Goal: Task Accomplishment & Management: Manage account settings

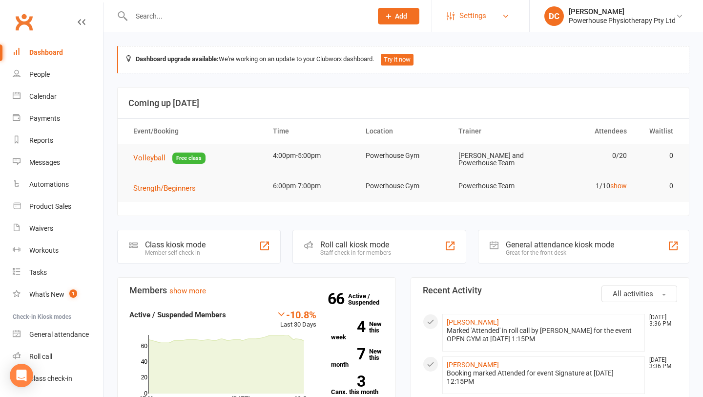
click at [462, 14] on span "Settings" at bounding box center [473, 16] width 27 height 22
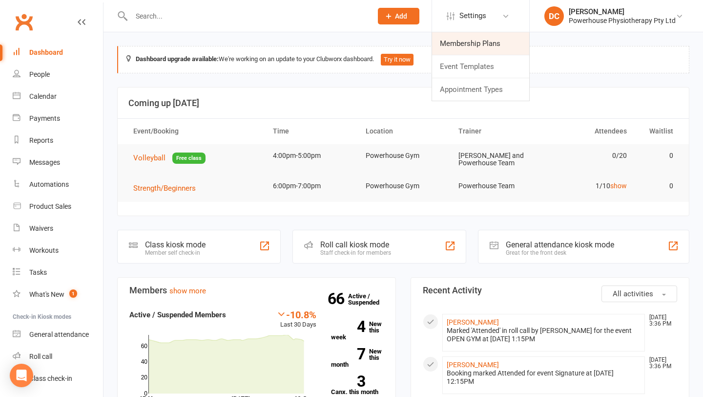
click at [465, 44] on link "Membership Plans" at bounding box center [480, 43] width 97 height 22
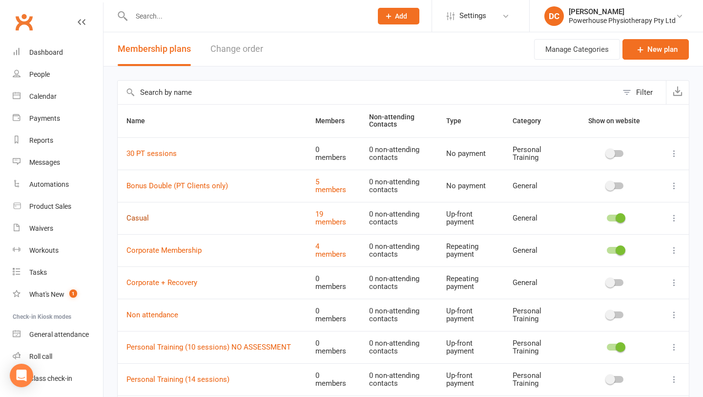
click at [140, 219] on link "Casual" at bounding box center [138, 217] width 22 height 9
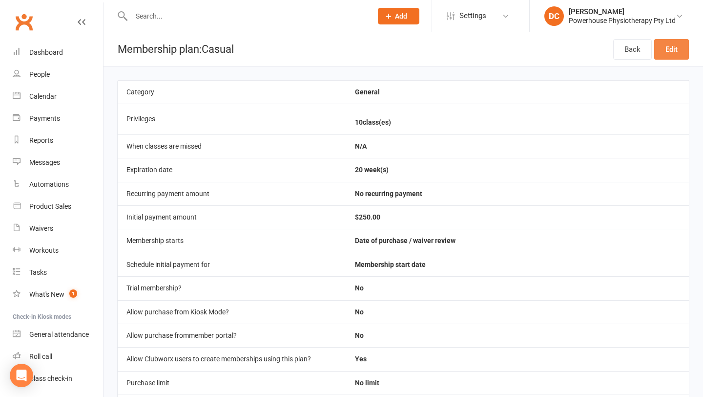
click at [673, 54] on link "Edit" at bounding box center [672, 49] width 35 height 21
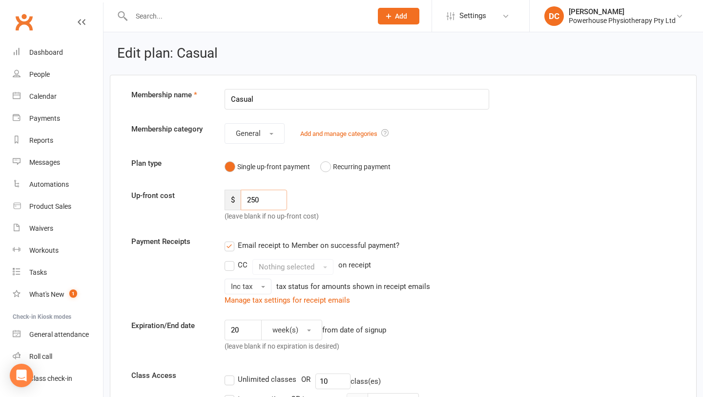
click at [255, 199] on input "250" at bounding box center [264, 200] width 46 height 21
type input "280"
click at [379, 213] on div "Up-front cost $ 280 (leave blank if no up-front cost)" at bounding box center [403, 206] width 559 height 32
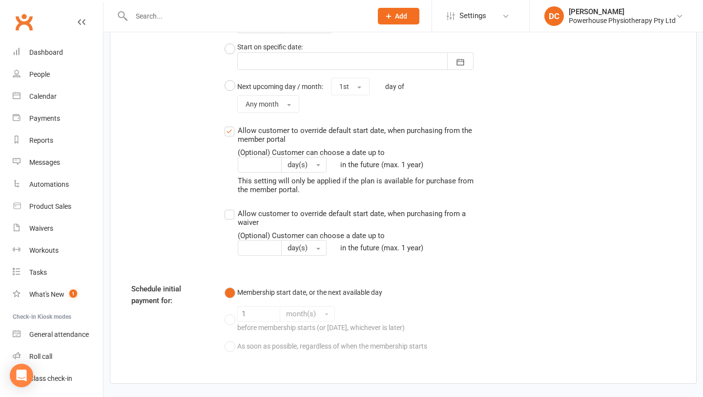
scroll to position [1083, 0]
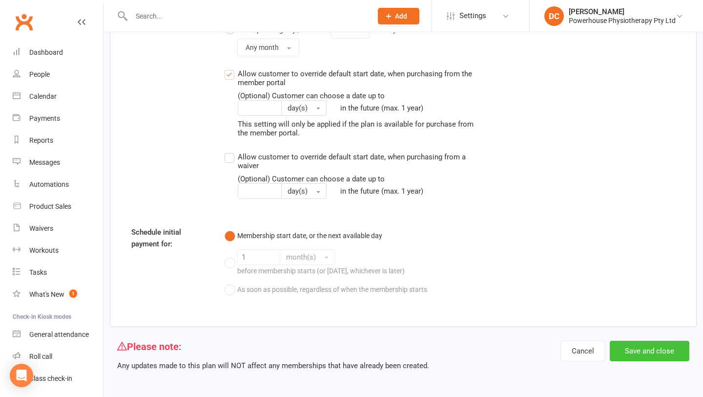
click at [649, 351] on button "Save and close" at bounding box center [650, 350] width 80 height 21
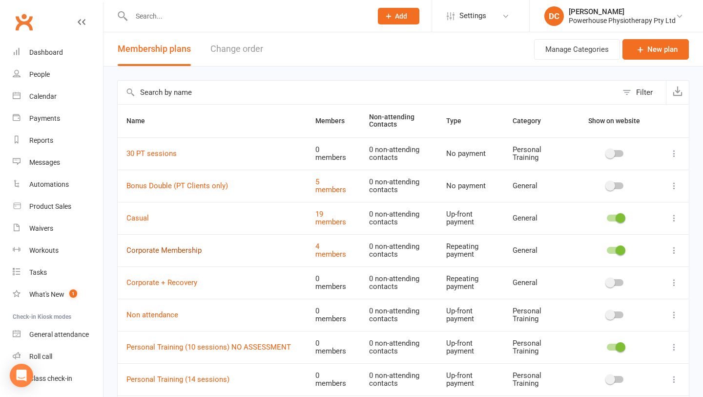
click at [183, 250] on link "Corporate Membership" at bounding box center [164, 250] width 75 height 9
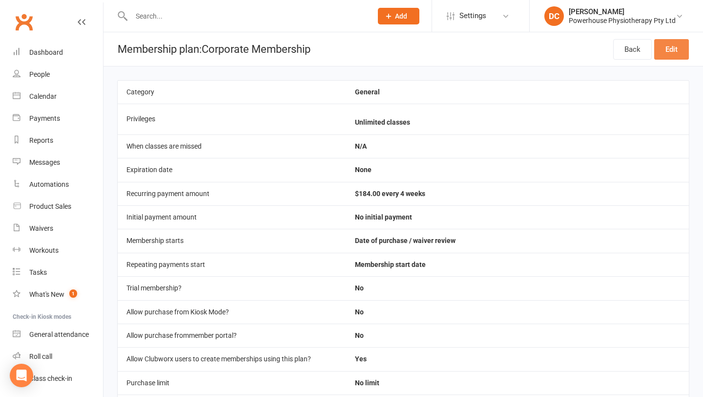
click at [671, 53] on link "Edit" at bounding box center [672, 49] width 35 height 21
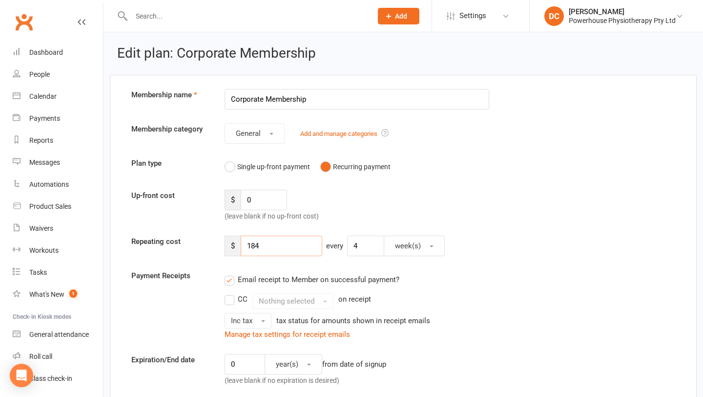
drag, startPoint x: 264, startPoint y: 247, endPoint x: 245, endPoint y: 247, distance: 19.5
click at [245, 247] on input "184" at bounding box center [282, 245] width 82 height 21
type input "200"
click at [484, 277] on div "Email receipt to Member on successful payment?" at bounding box center [353, 280] width 273 height 20
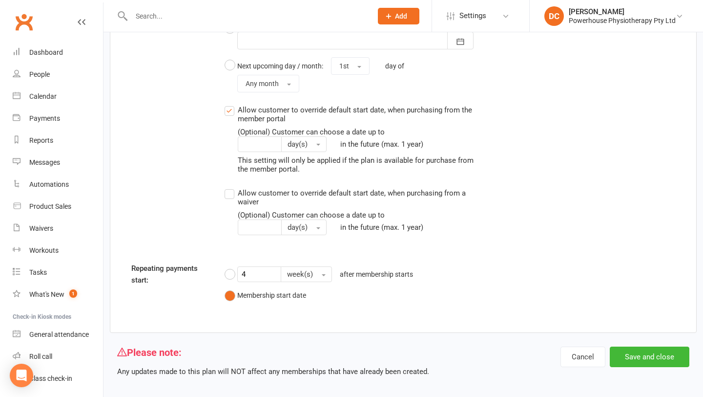
scroll to position [948, 0]
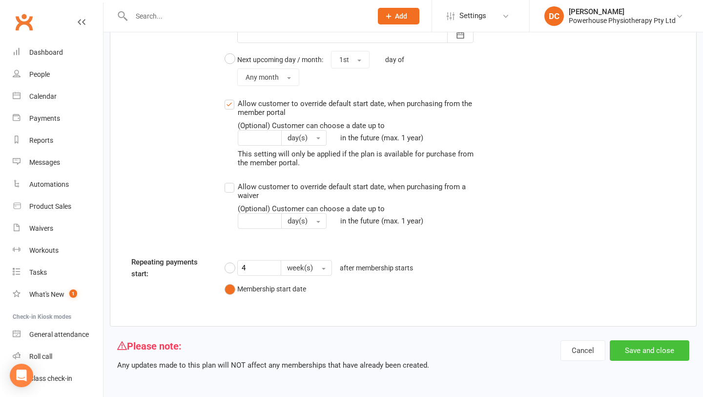
click at [646, 349] on button "Save and close" at bounding box center [650, 350] width 80 height 21
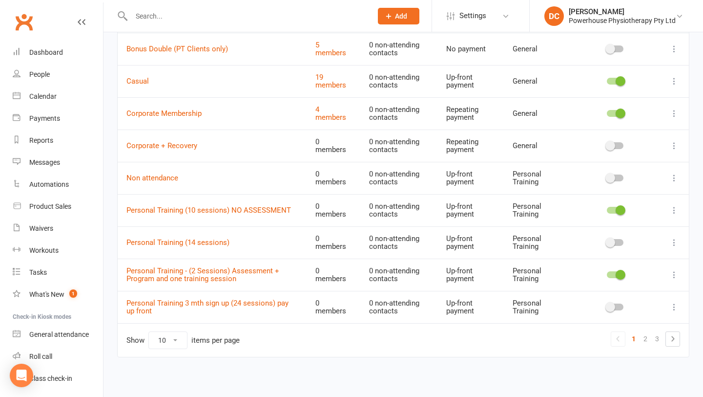
scroll to position [138, 0]
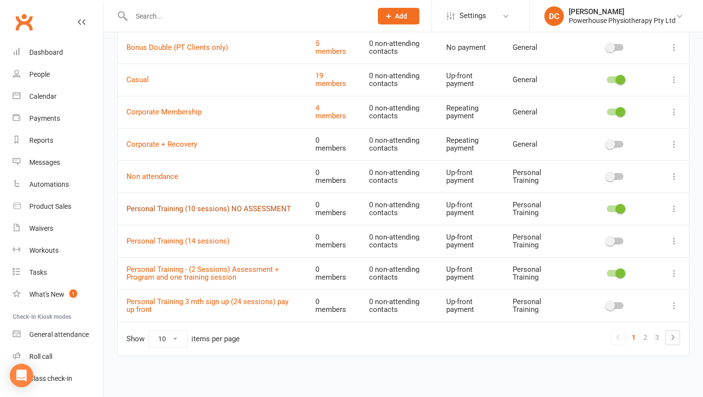
click at [220, 208] on link "Personal Training (10 sessions) NO ASSESSMENT" at bounding box center [209, 208] width 165 height 9
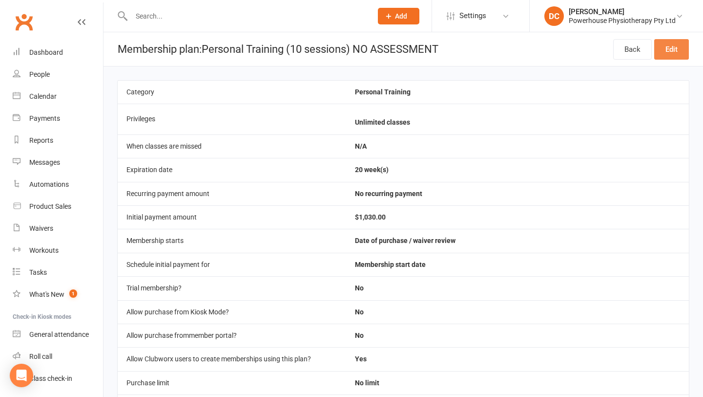
click at [671, 52] on link "Edit" at bounding box center [672, 49] width 35 height 21
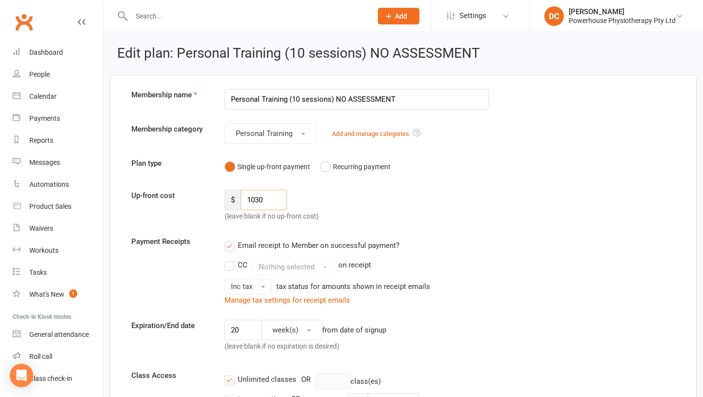
click at [259, 198] on input "1030" at bounding box center [264, 200] width 46 height 21
type input "1080"
click at [377, 205] on div "Up-front cost $ 1080 (leave blank if no up-front cost)" at bounding box center [403, 206] width 559 height 32
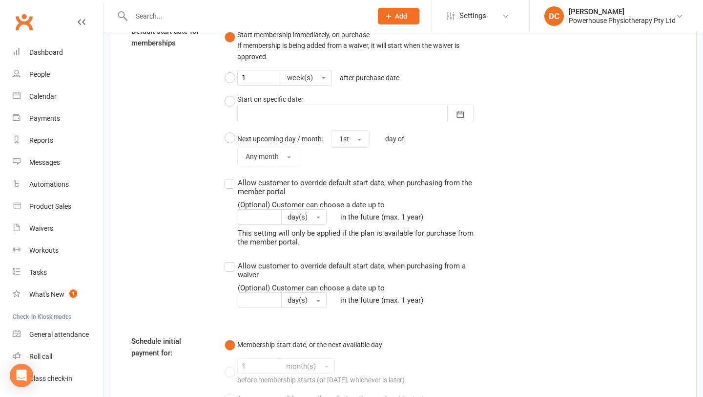
scroll to position [932, 0]
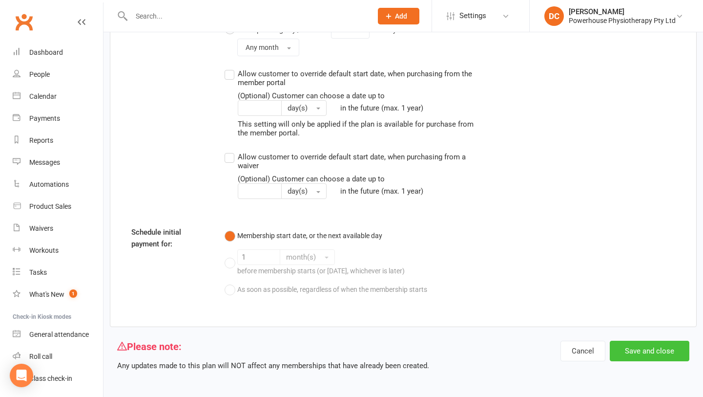
click at [652, 349] on button "Save and close" at bounding box center [650, 350] width 80 height 21
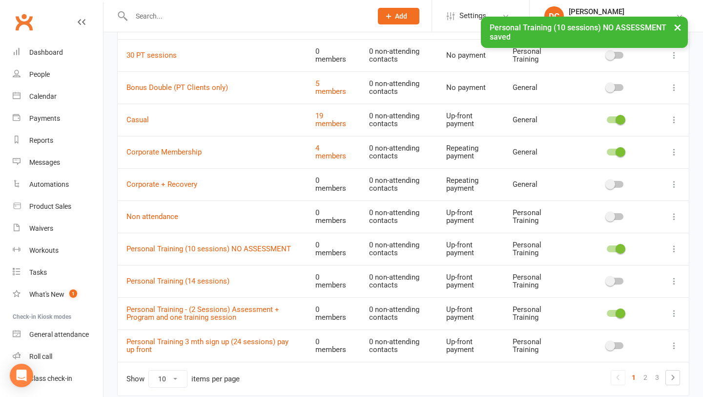
scroll to position [138, 0]
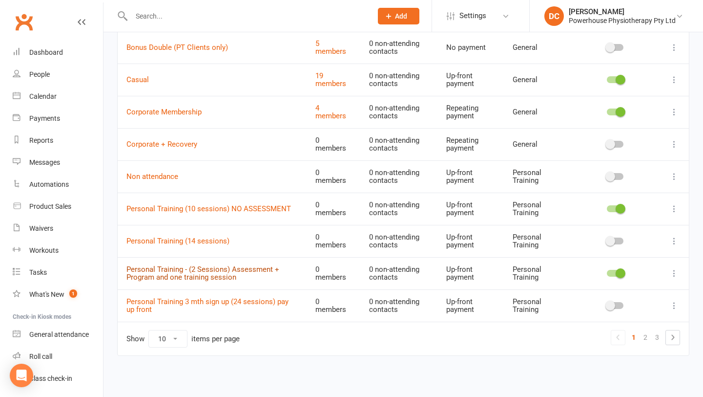
click at [184, 271] on link "Personal Training - (2 Sessions) Assessment + Program and one training session" at bounding box center [203, 273] width 153 height 17
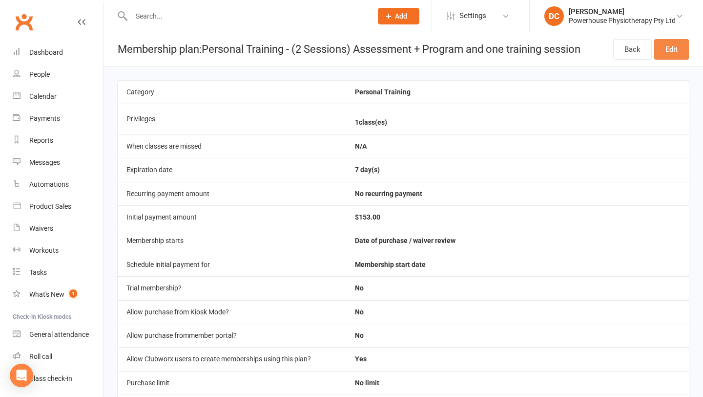
click at [669, 49] on link "Edit" at bounding box center [672, 49] width 35 height 21
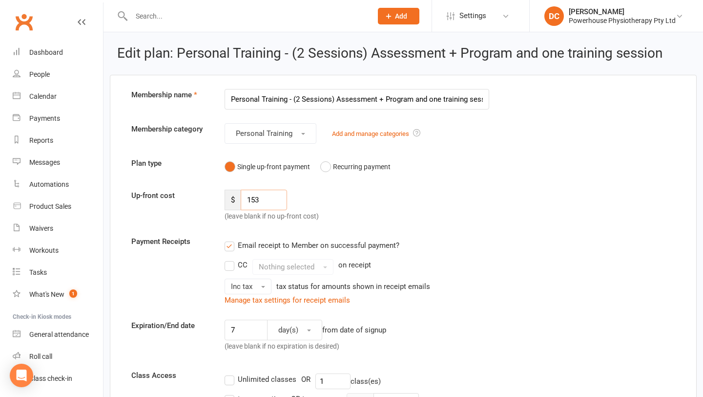
drag, startPoint x: 267, startPoint y: 199, endPoint x: 246, endPoint y: 198, distance: 20.6
click at [246, 198] on input "153" at bounding box center [264, 200] width 46 height 21
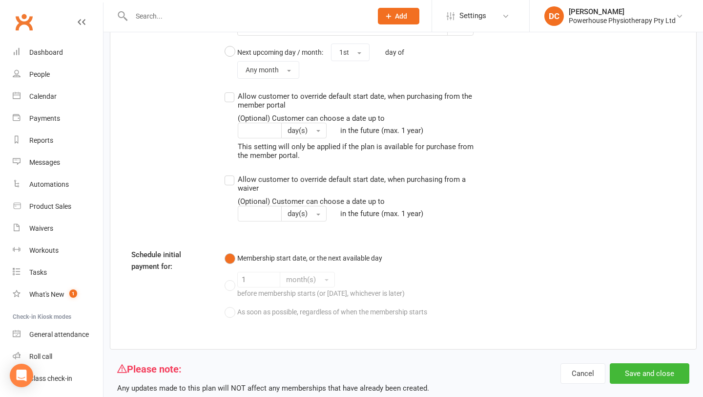
scroll to position [933, 0]
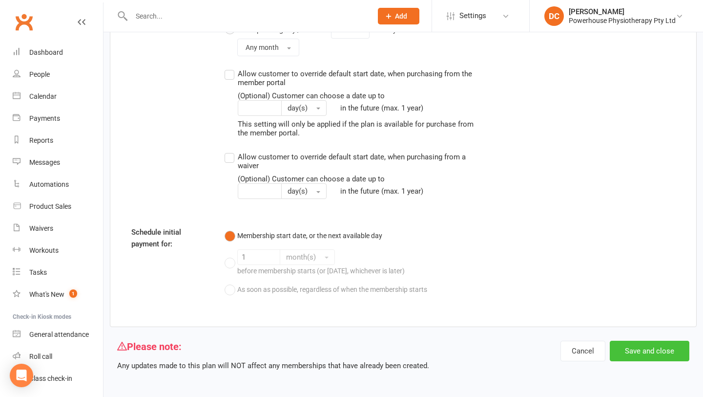
type input "250"
click at [653, 349] on button "Save and close" at bounding box center [650, 350] width 80 height 21
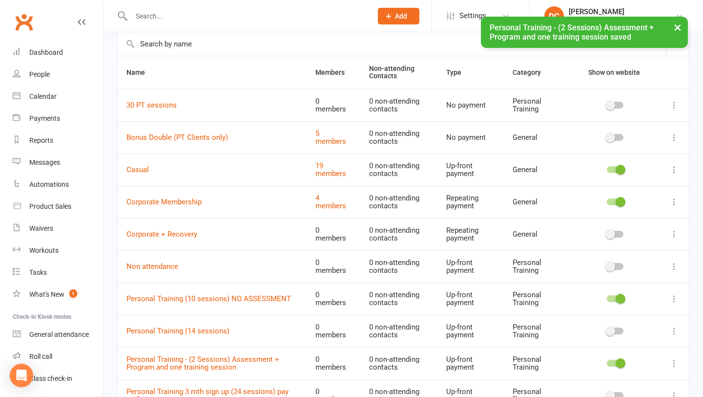
scroll to position [138, 0]
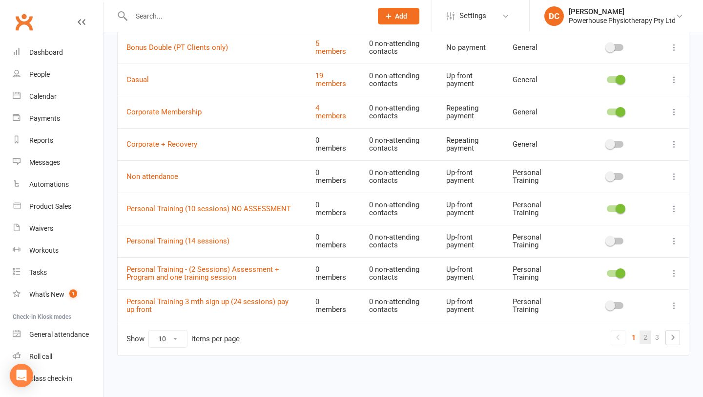
click at [646, 338] on link "2" at bounding box center [646, 337] width 12 height 14
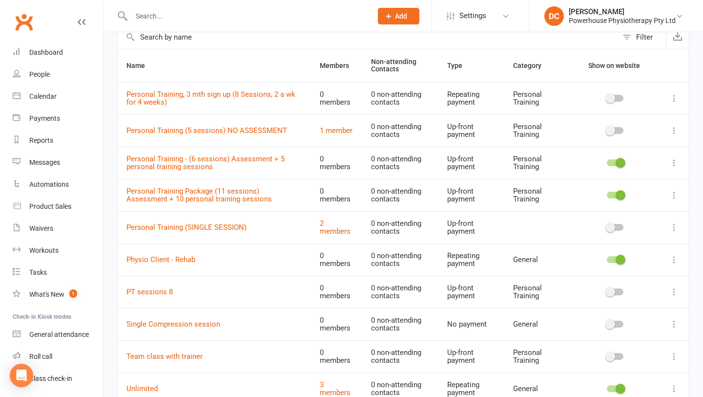
scroll to position [0, 0]
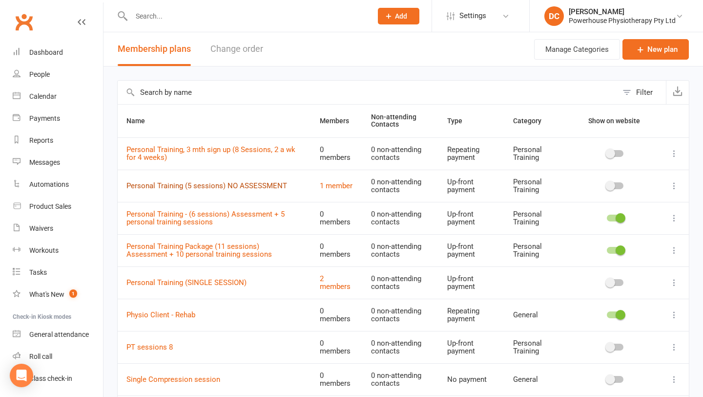
click at [219, 187] on link "Personal Training (5 sessions) NO ASSESSMENT" at bounding box center [207, 185] width 161 height 9
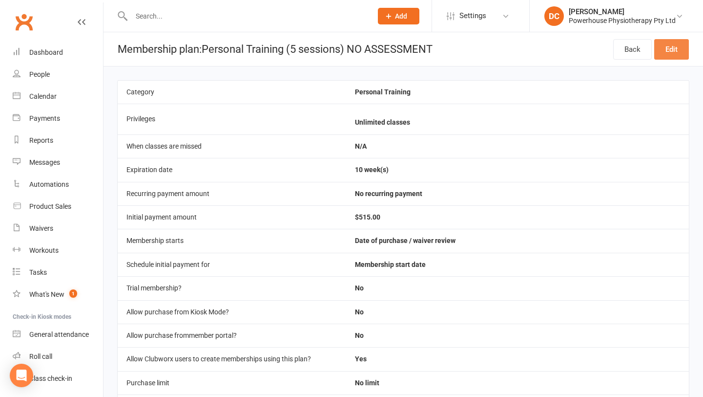
click at [671, 54] on link "Edit" at bounding box center [672, 49] width 35 height 21
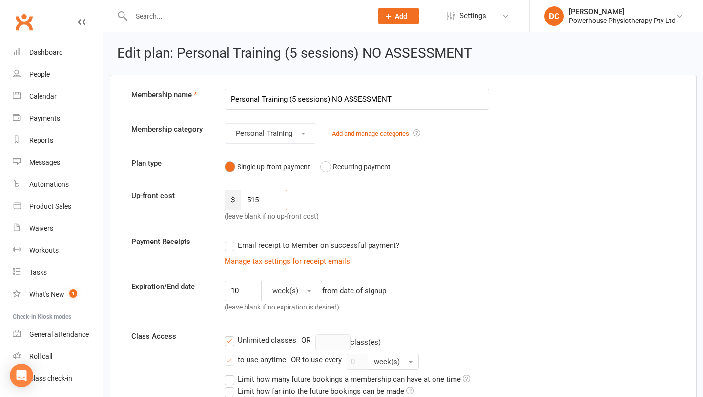
click at [263, 199] on input "515" at bounding box center [264, 200] width 46 height 21
type input "540"
click at [418, 208] on div "Up-front cost $ 540 (leave blank if no up-front cost)" at bounding box center [403, 206] width 559 height 32
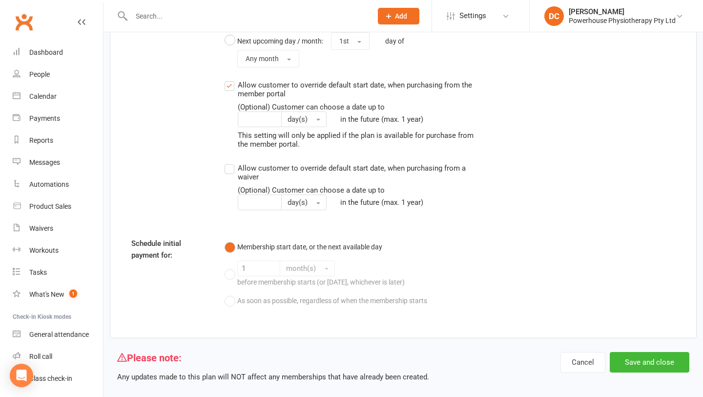
scroll to position [892, 0]
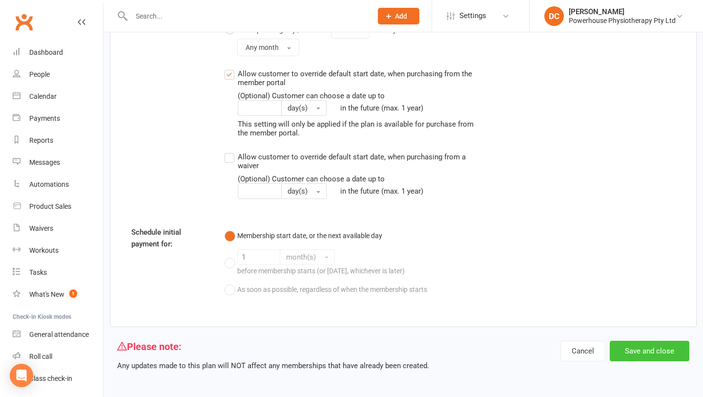
click at [658, 348] on button "Save and close" at bounding box center [650, 350] width 80 height 21
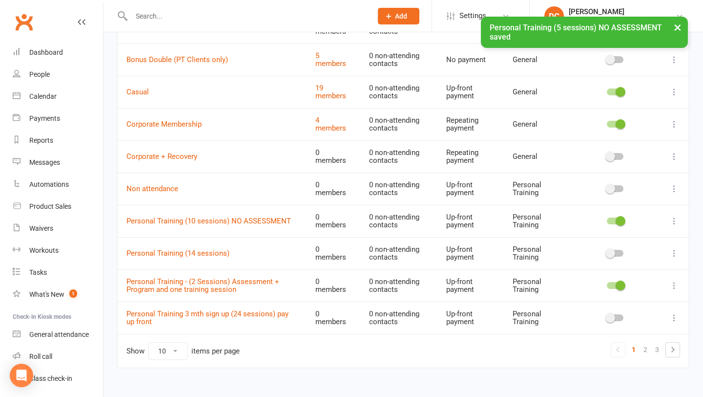
scroll to position [138, 0]
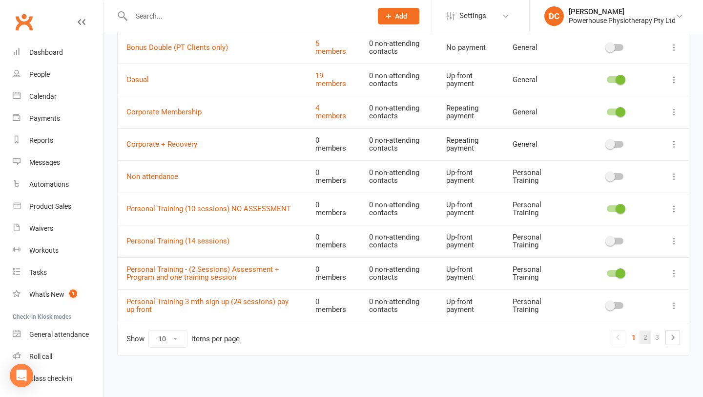
click at [648, 336] on link "2" at bounding box center [646, 337] width 12 height 14
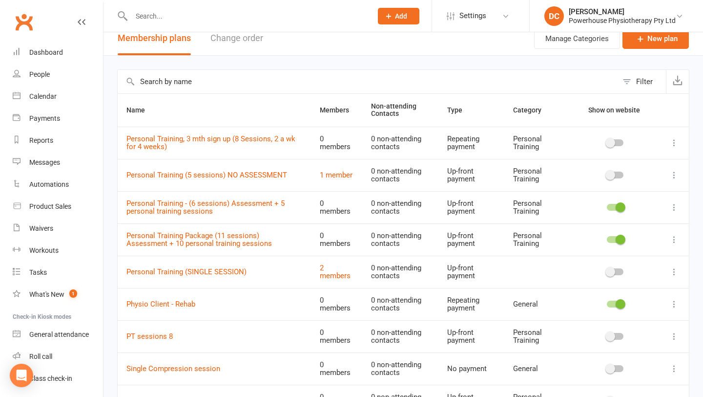
scroll to position [10, 0]
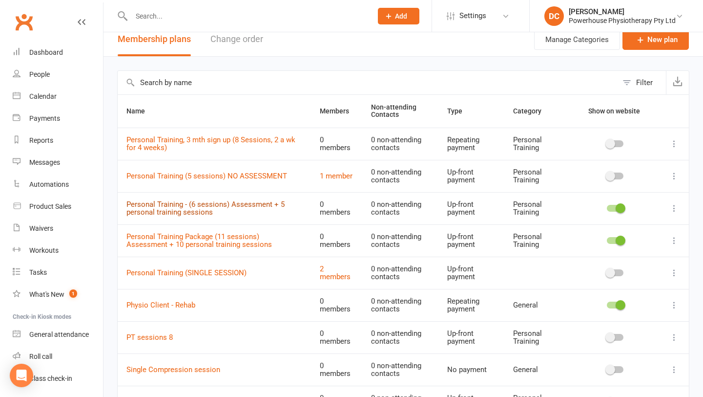
click at [200, 208] on link "Personal Training - (6 sessions) Assessment + 5 personal training sessions" at bounding box center [206, 208] width 158 height 17
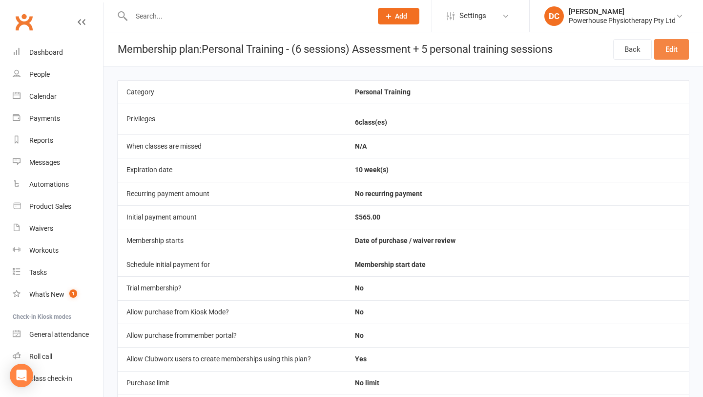
click at [675, 56] on link "Edit" at bounding box center [672, 49] width 35 height 21
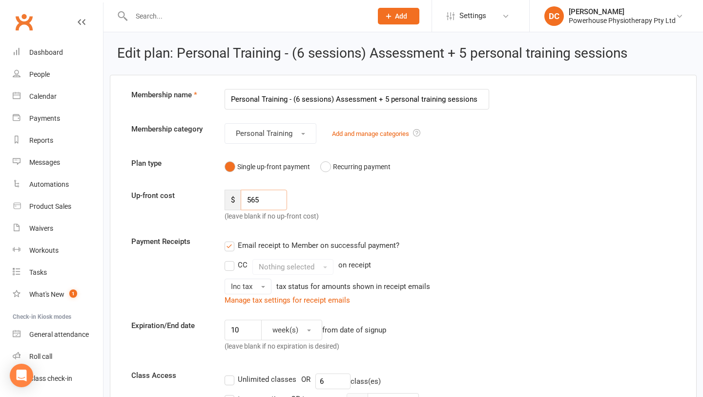
click at [260, 201] on input "565" at bounding box center [264, 200] width 46 height 21
type input "590"
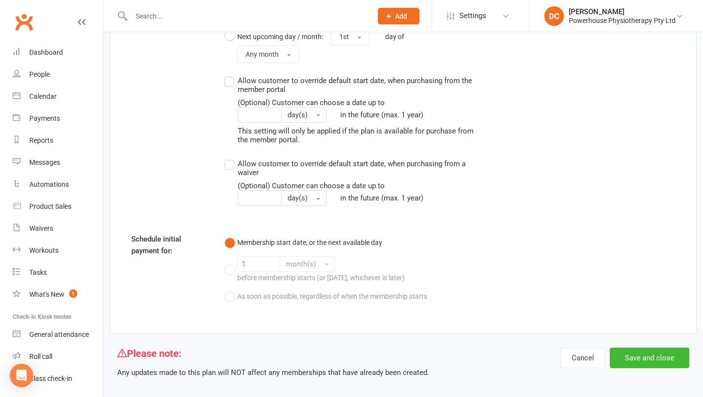
scroll to position [1083, 0]
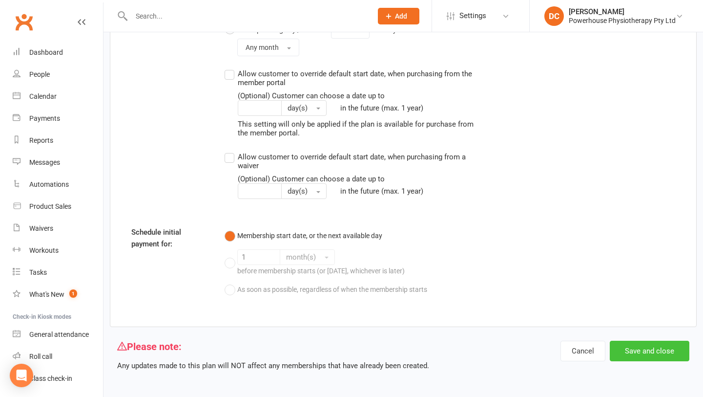
click at [661, 351] on button "Save and close" at bounding box center [650, 350] width 80 height 21
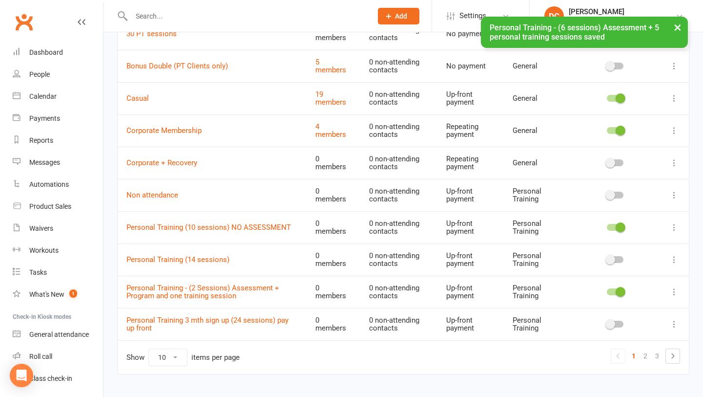
scroll to position [138, 0]
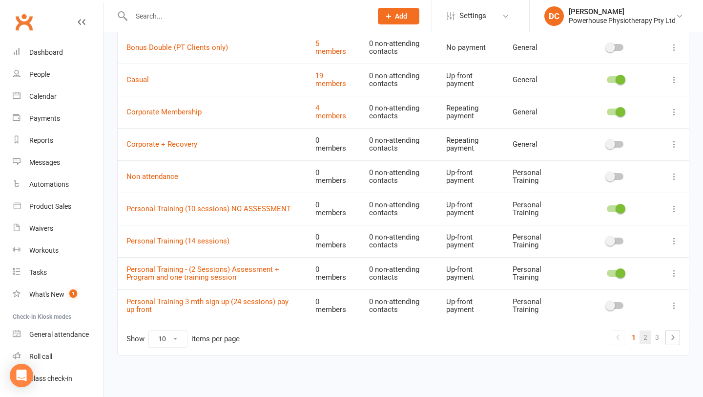
click at [648, 336] on link "2" at bounding box center [646, 337] width 12 height 14
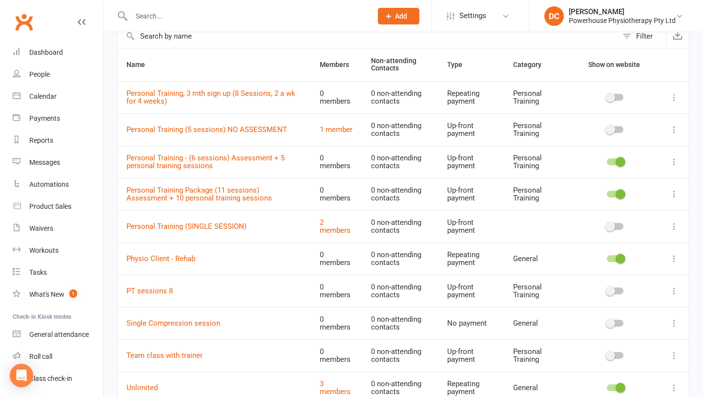
scroll to position [56, 0]
click at [243, 192] on link "Personal Training Package (11 sessions) Assessment + 10 personal training sessi…" at bounding box center [200, 194] width 146 height 17
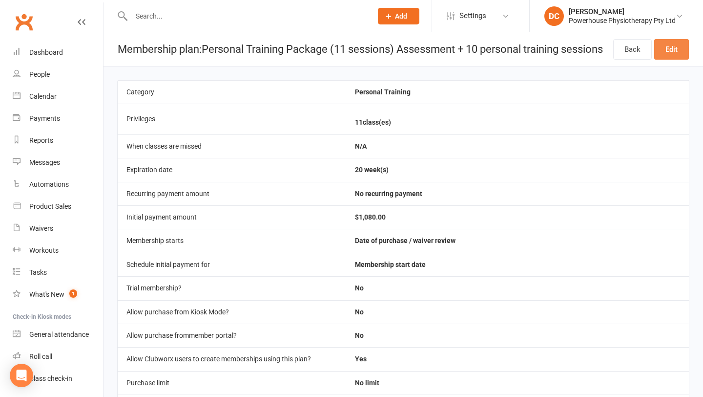
click at [671, 53] on link "Edit" at bounding box center [672, 49] width 35 height 21
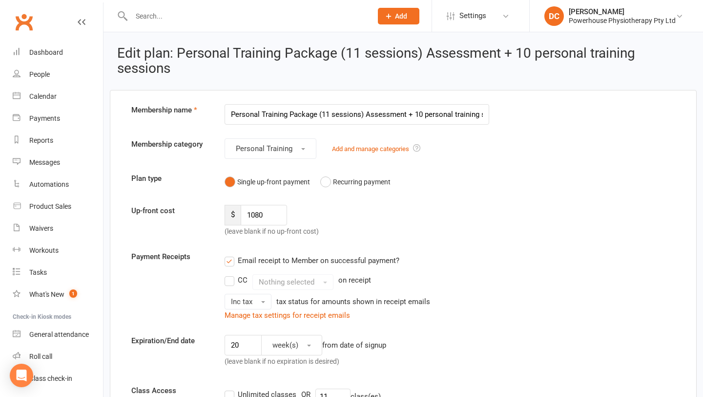
scroll to position [0, 26]
click at [260, 215] on input "1080" at bounding box center [264, 215] width 46 height 21
type input "1130"
click at [381, 220] on div "Up-front cost $ 1130 (leave blank if no up-front cost)" at bounding box center [403, 221] width 559 height 32
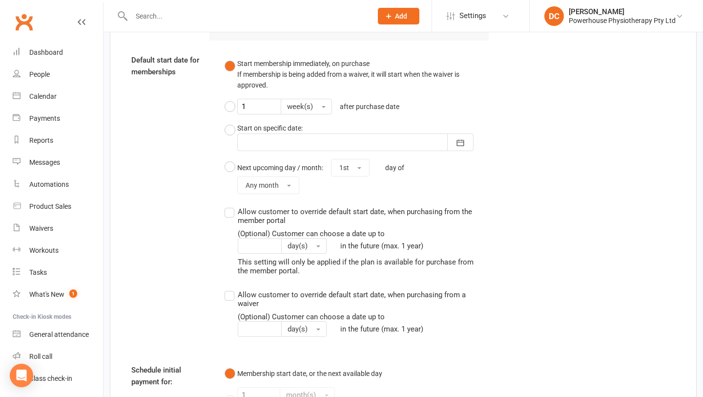
scroll to position [1098, 0]
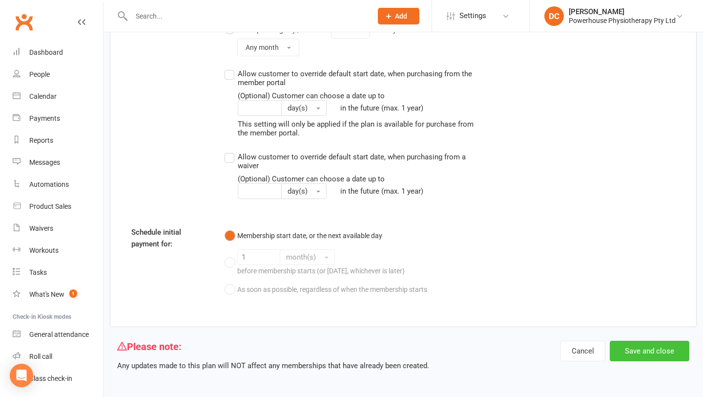
click at [652, 349] on button "Save and close" at bounding box center [650, 350] width 80 height 21
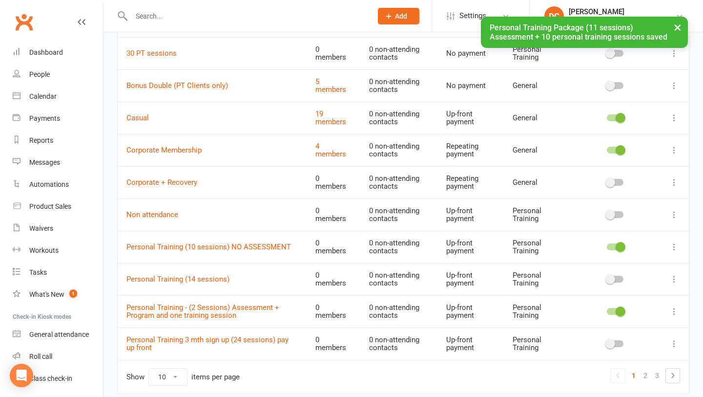
scroll to position [138, 0]
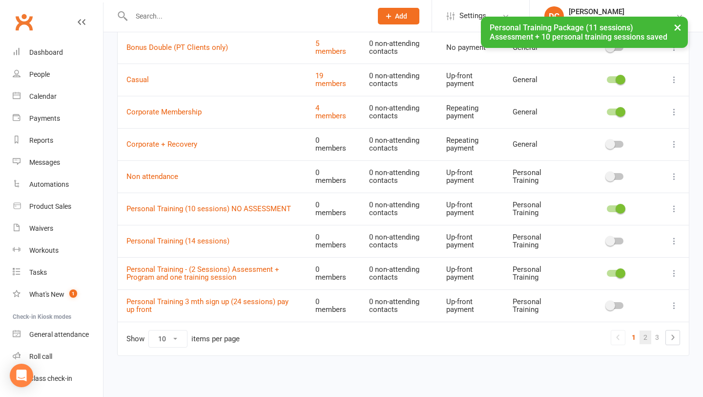
click at [647, 337] on link "2" at bounding box center [646, 337] width 12 height 14
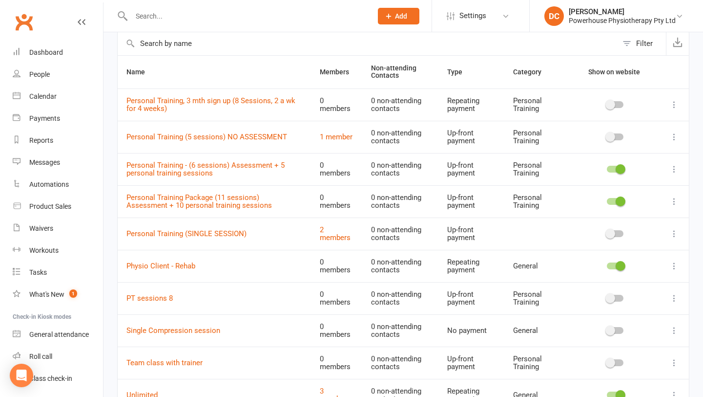
scroll to position [45, 0]
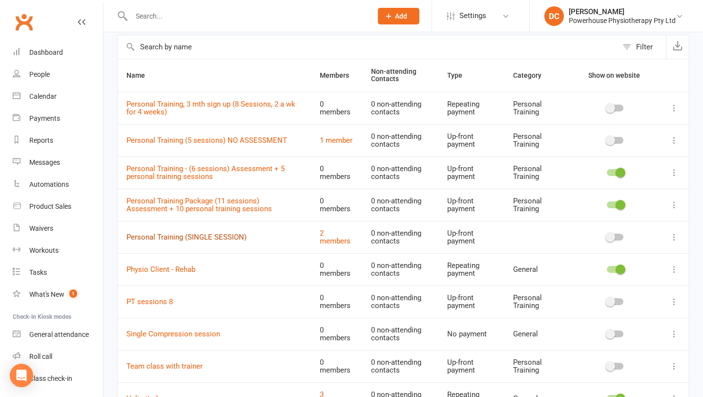
click at [236, 239] on link "Personal Training (SINGLE SESSION)" at bounding box center [187, 237] width 120 height 9
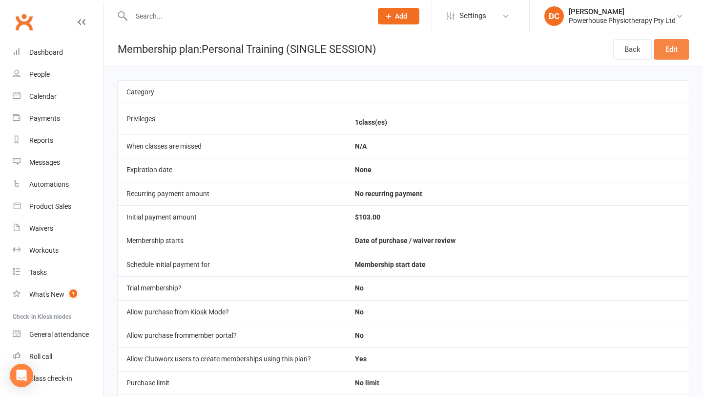
click at [669, 48] on link "Edit" at bounding box center [672, 49] width 35 height 21
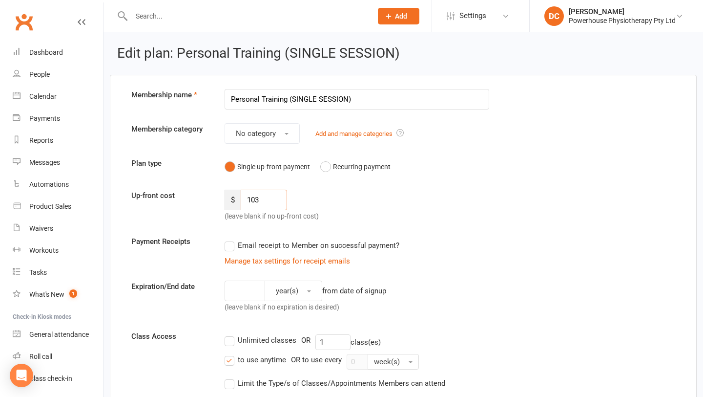
click at [263, 201] on input "103" at bounding box center [264, 200] width 46 height 21
type input "125"
click at [488, 206] on div "Up-front cost $ 125 (leave blank if no up-front cost)" at bounding box center [403, 206] width 559 height 32
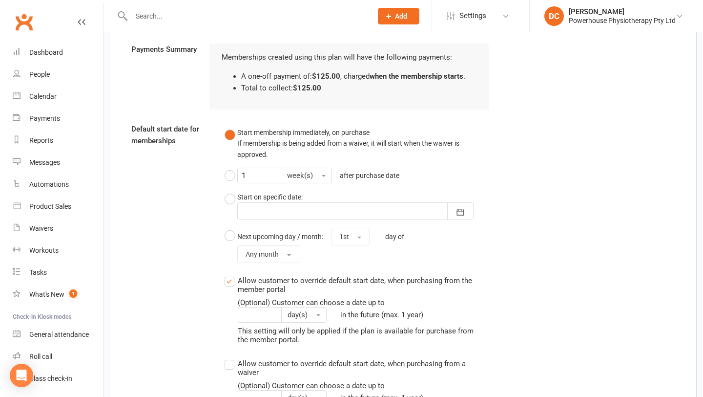
scroll to position [855, 0]
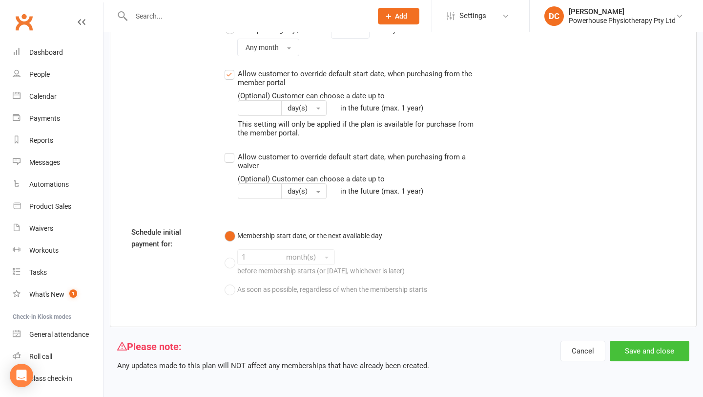
click at [653, 351] on button "Save and close" at bounding box center [650, 350] width 80 height 21
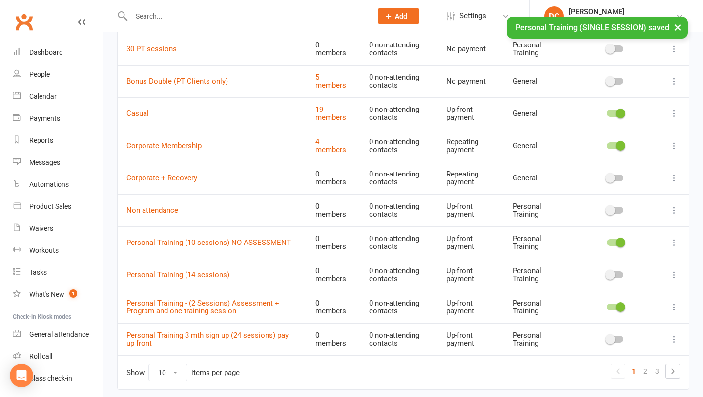
scroll to position [138, 0]
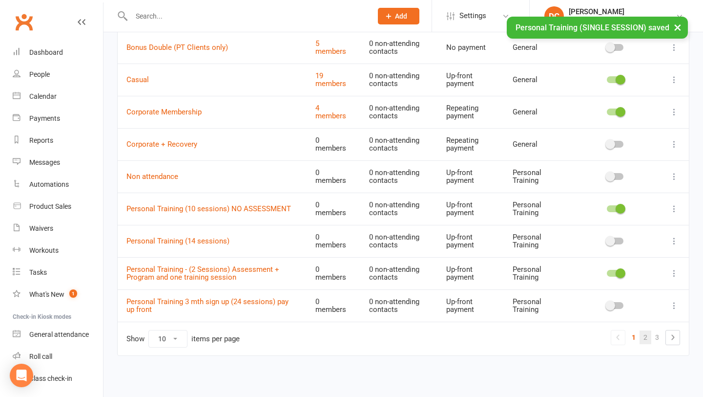
click at [643, 334] on link "2" at bounding box center [646, 337] width 12 height 14
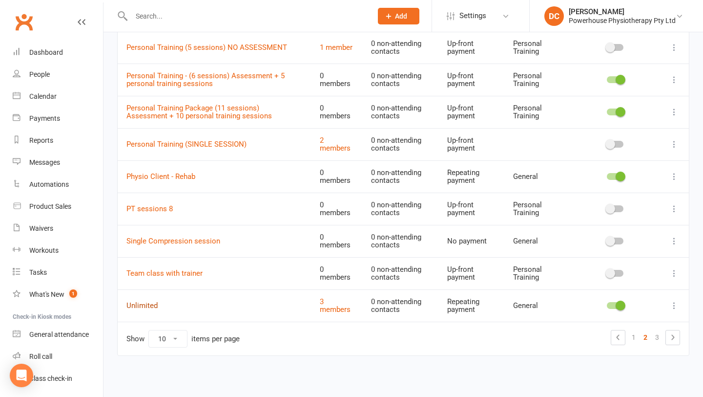
click at [145, 306] on link "Unlimited" at bounding box center [142, 305] width 31 height 9
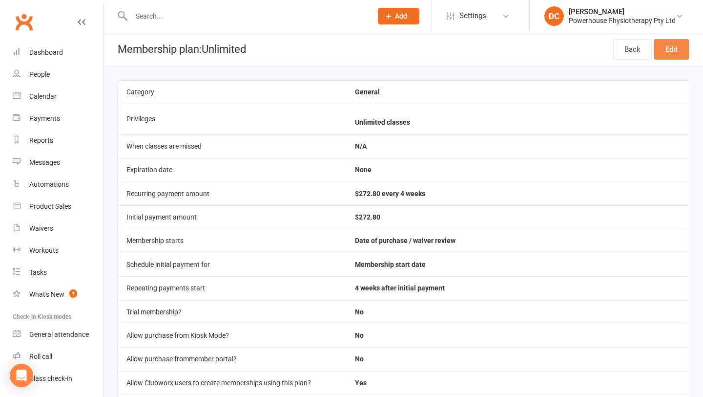
click at [674, 52] on link "Edit" at bounding box center [672, 49] width 35 height 21
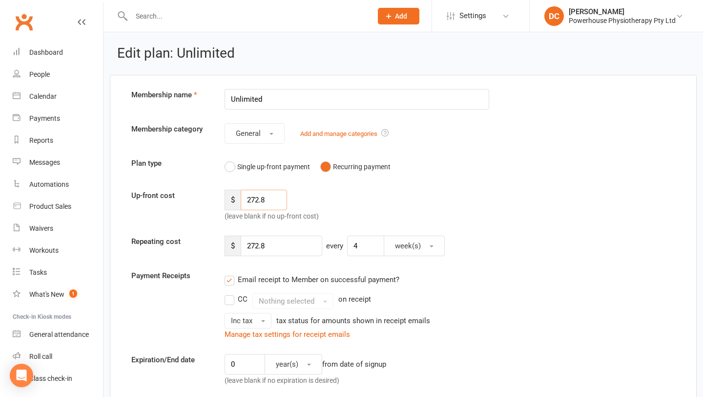
drag, startPoint x: 270, startPoint y: 200, endPoint x: 246, endPoint y: 200, distance: 24.4
click at [246, 200] on input "272.8" at bounding box center [264, 200] width 46 height 21
type input "284.80"
drag, startPoint x: 269, startPoint y: 246, endPoint x: 252, endPoint y: 245, distance: 17.6
click at [252, 245] on input "272.8" at bounding box center [282, 245] width 82 height 21
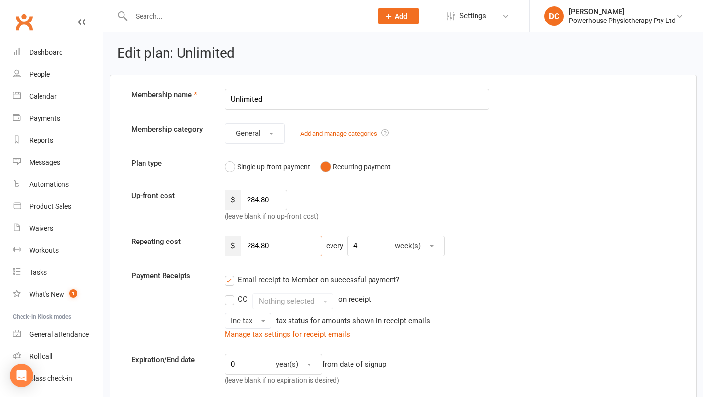
type input "284.80"
click at [484, 249] on div "$ 284.80 every 4 week(s)" at bounding box center [426, 245] width 419 height 21
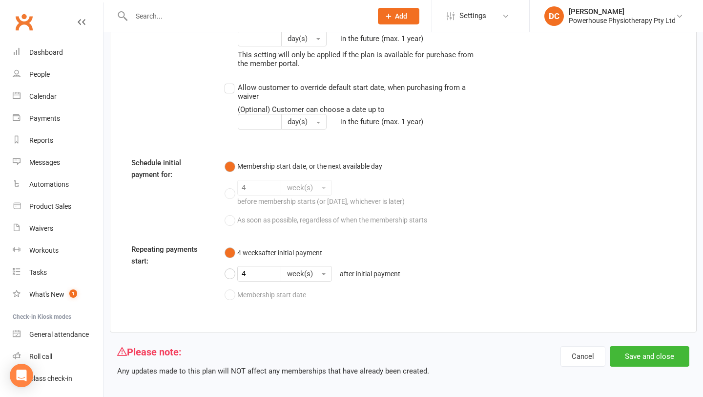
scroll to position [1103, 0]
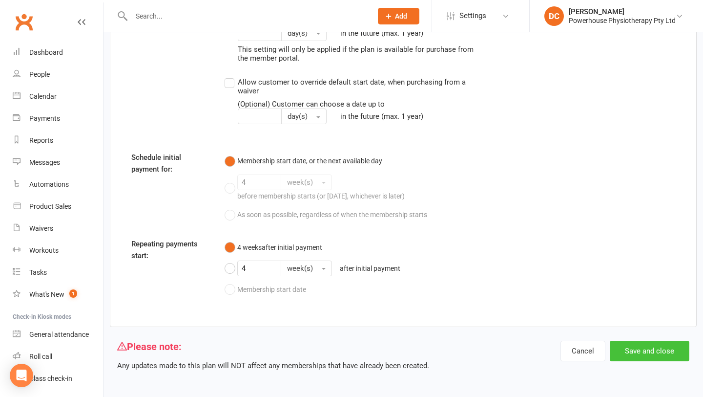
click at [664, 350] on button "Save and close" at bounding box center [650, 350] width 80 height 21
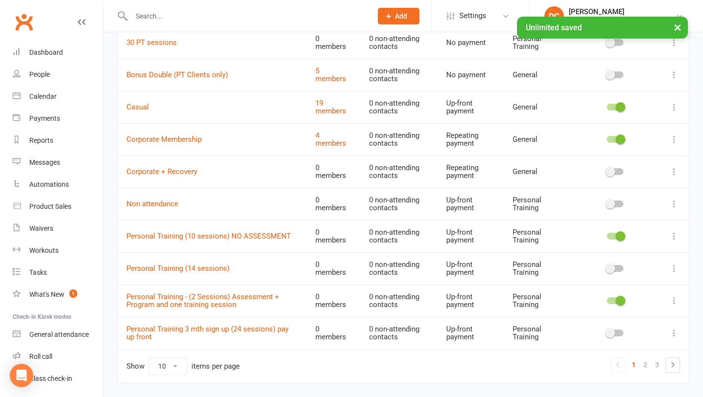
scroll to position [138, 0]
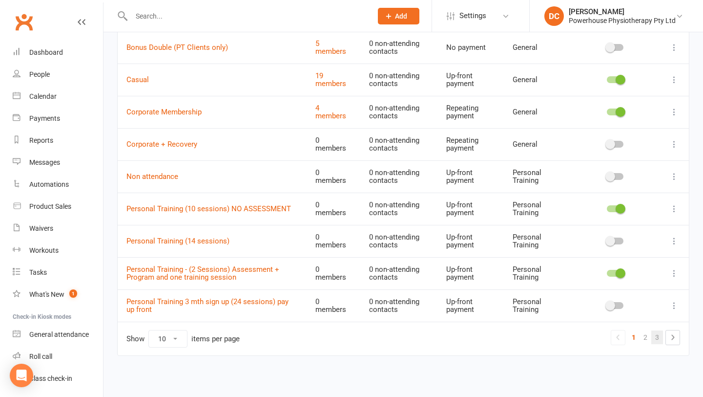
click at [656, 335] on link "3" at bounding box center [658, 337] width 12 height 14
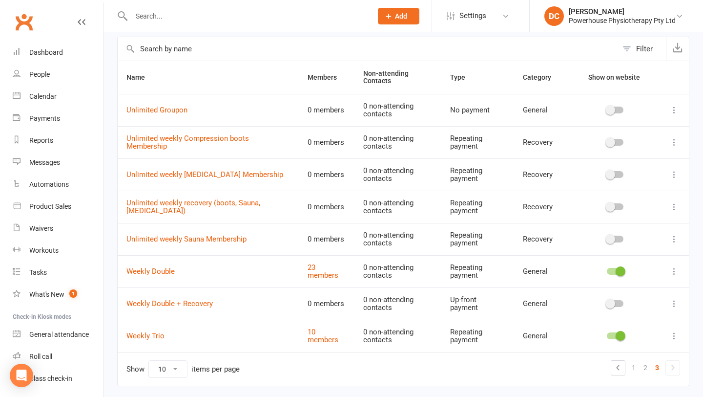
scroll to position [46, 0]
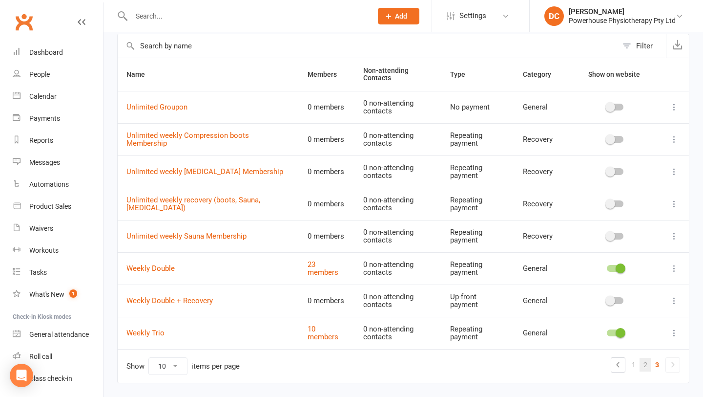
click at [650, 359] on link "2" at bounding box center [646, 365] width 12 height 14
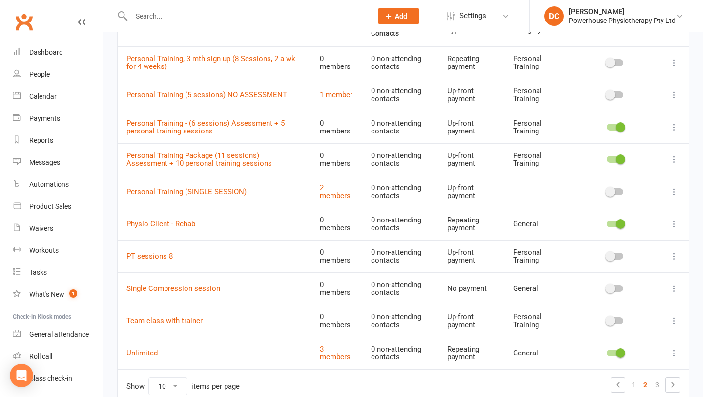
scroll to position [94, 0]
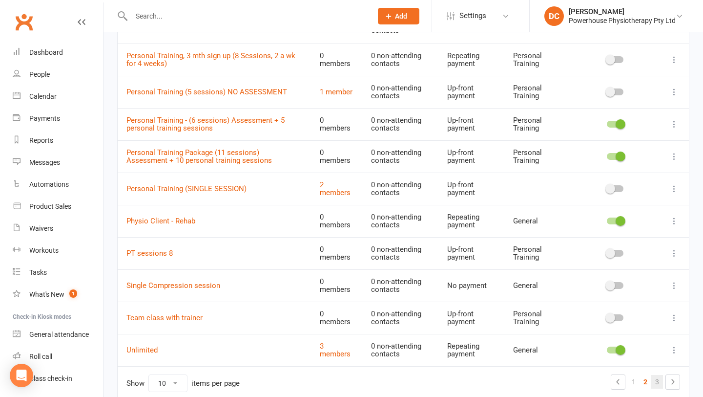
click at [657, 381] on link "3" at bounding box center [658, 382] width 12 height 14
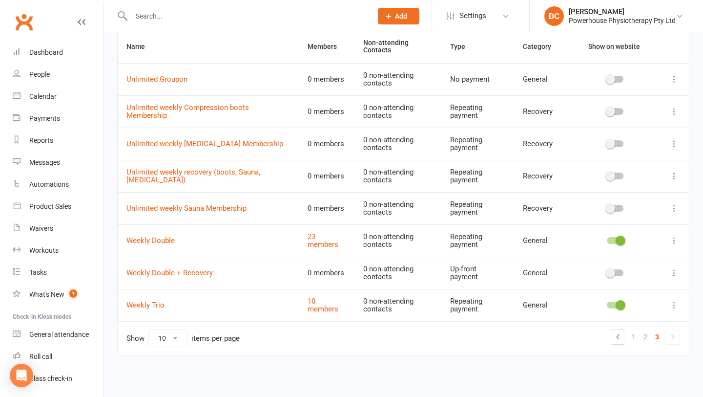
scroll to position [70, 0]
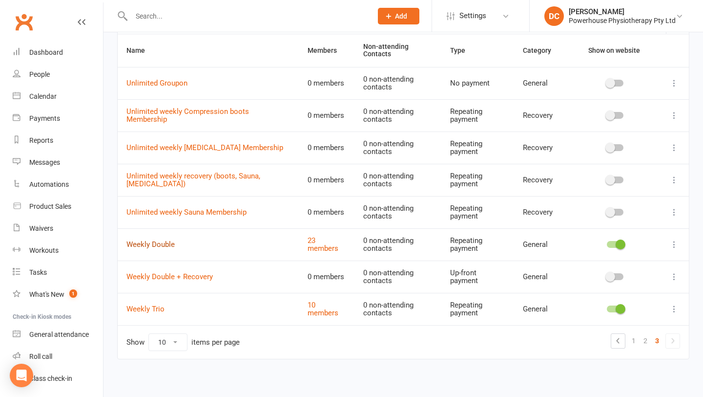
click at [164, 240] on link "Weekly Double" at bounding box center [151, 244] width 48 height 9
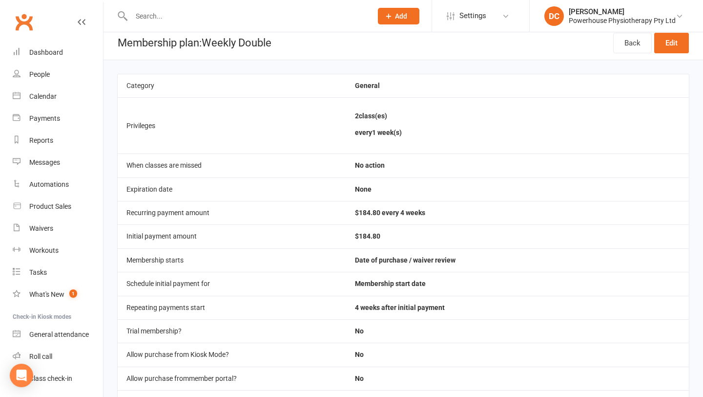
scroll to position [9, 0]
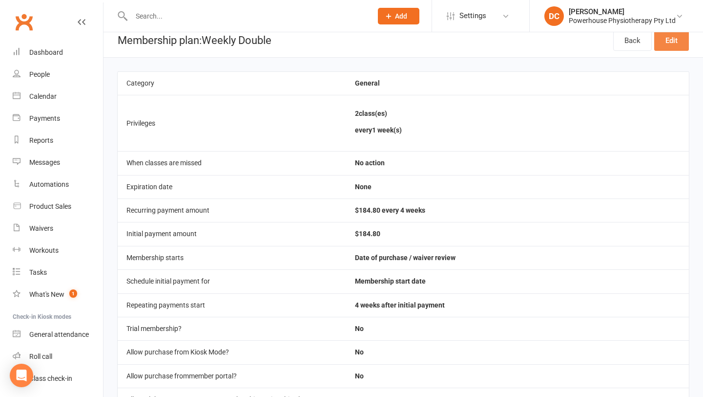
click at [667, 45] on link "Edit" at bounding box center [672, 40] width 35 height 21
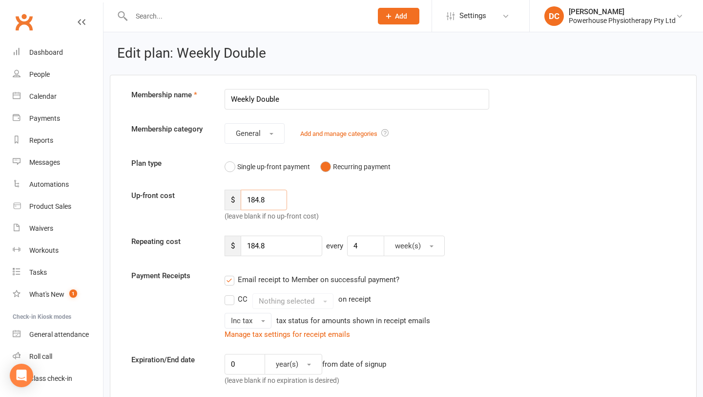
drag, startPoint x: 271, startPoint y: 202, endPoint x: 244, endPoint y: 199, distance: 27.1
click at [244, 199] on input "184.8" at bounding box center [264, 200] width 46 height 21
type input "196.80"
drag, startPoint x: 270, startPoint y: 245, endPoint x: 251, endPoint y: 246, distance: 18.6
click at [251, 246] on input "184.8" at bounding box center [282, 245] width 82 height 21
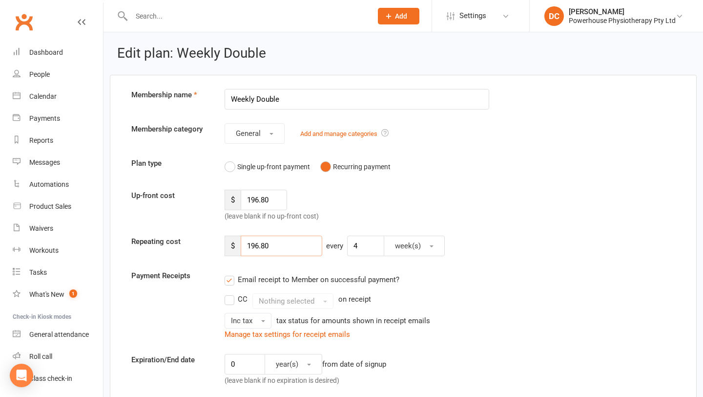
type input "196.80"
click at [509, 283] on div "Payment Receipts Email receipt to Member on successful payment? CC Nothing sele…" at bounding box center [403, 305] width 559 height 70
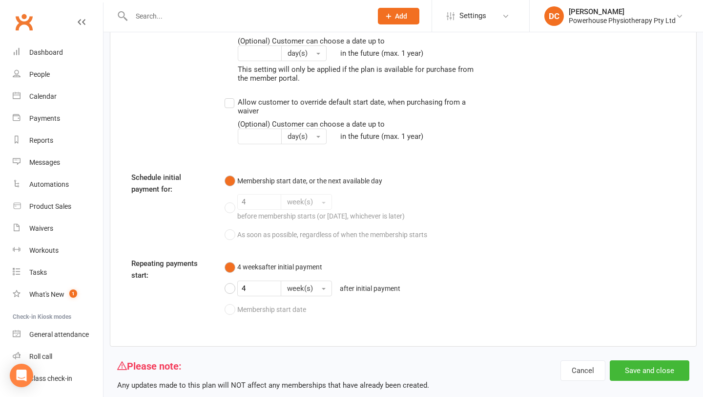
scroll to position [1222, 0]
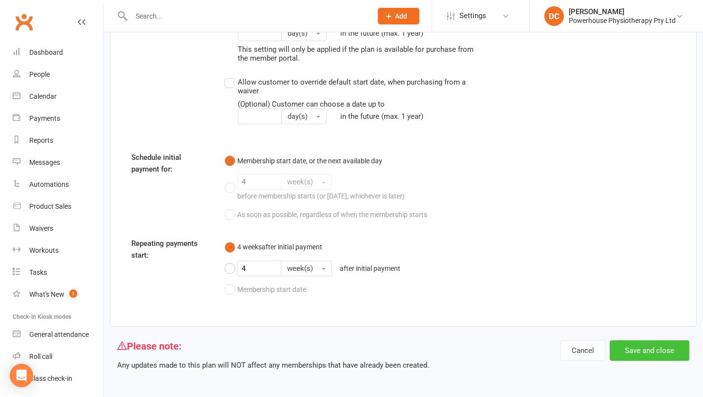
click at [644, 347] on button "Save and close" at bounding box center [650, 350] width 80 height 21
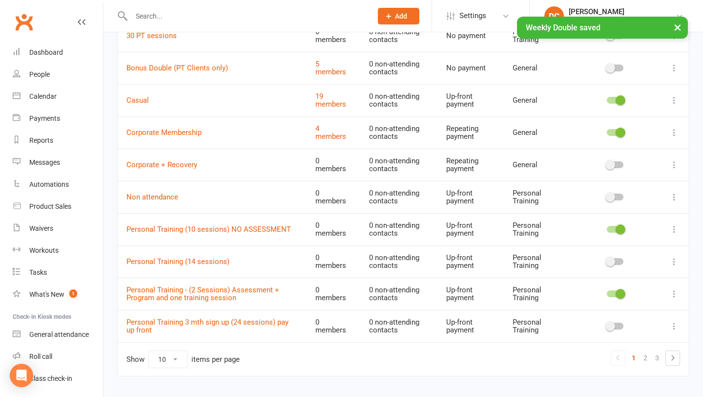
scroll to position [138, 0]
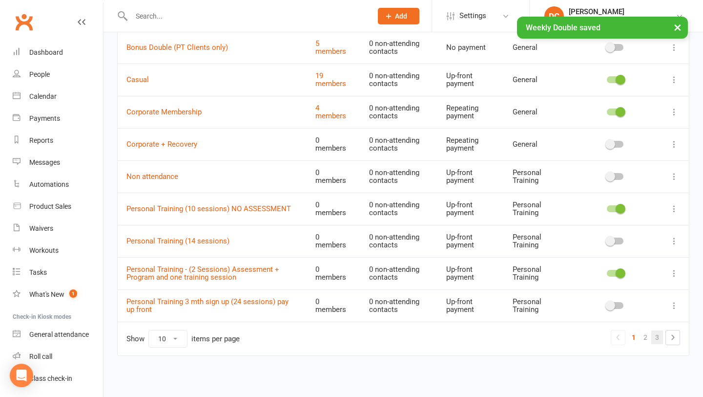
click at [660, 338] on link "3" at bounding box center [658, 337] width 12 height 14
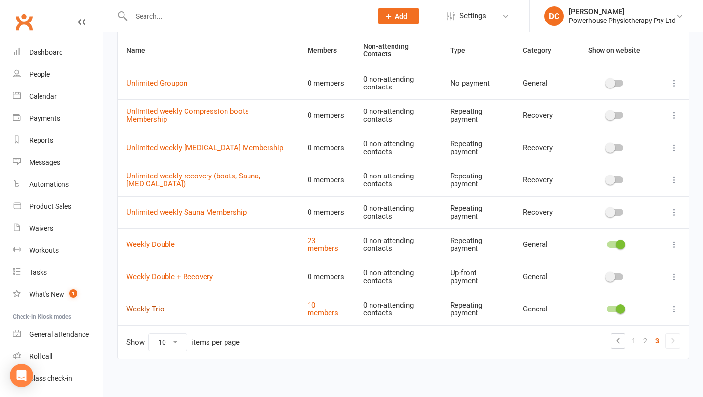
click at [159, 304] on link "Weekly Trio" at bounding box center [146, 308] width 38 height 9
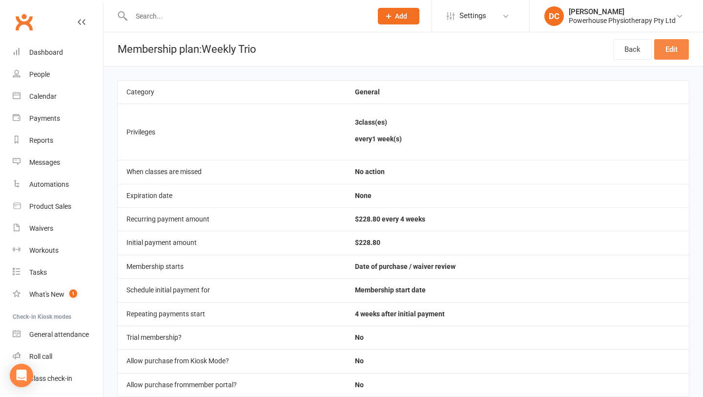
click at [670, 55] on link "Edit" at bounding box center [672, 49] width 35 height 21
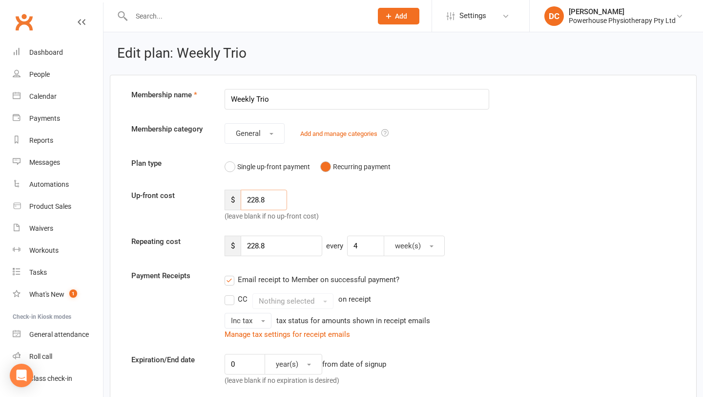
drag, startPoint x: 269, startPoint y: 199, endPoint x: 246, endPoint y: 199, distance: 23.0
click at [246, 199] on input "228.8" at bounding box center [264, 200] width 46 height 21
type input "240.80"
click at [257, 246] on input "228.8" at bounding box center [282, 245] width 82 height 21
type input "240.8"
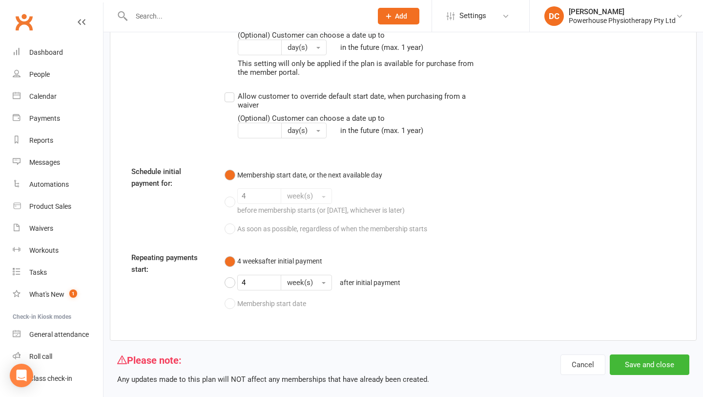
scroll to position [1242, 0]
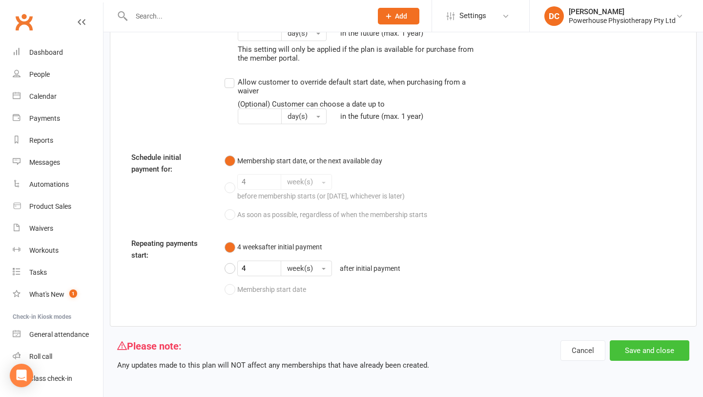
click at [653, 350] on button "Save and close" at bounding box center [650, 350] width 80 height 21
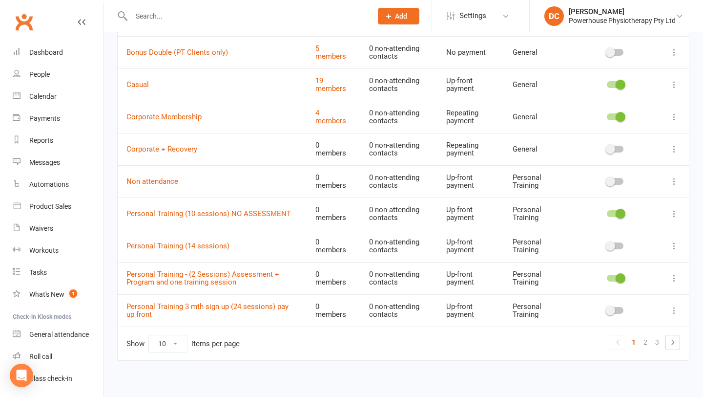
scroll to position [138, 0]
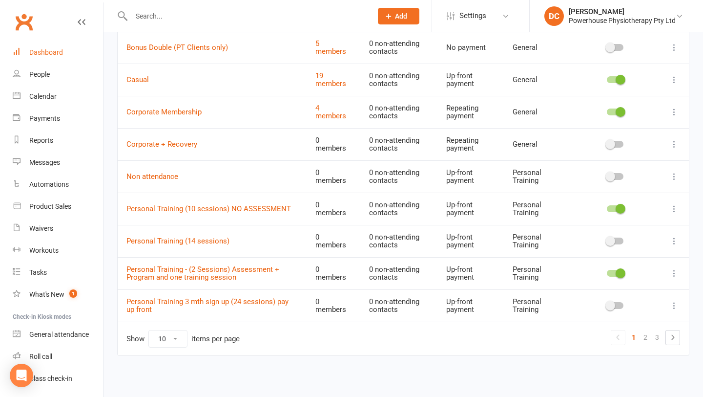
click at [56, 52] on div "Dashboard" at bounding box center [46, 52] width 34 height 8
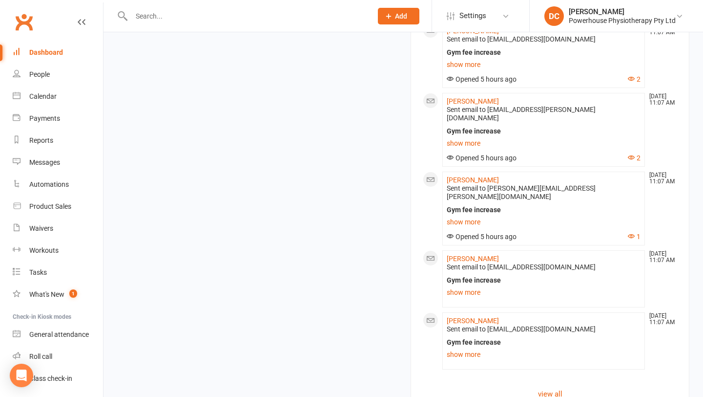
scroll to position [1228, 0]
